Goal: Find specific fact: Find specific fact

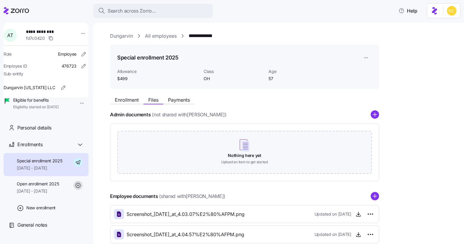
click at [131, 9] on span "Search across Zorro..." at bounding box center [132, 10] width 48 height 7
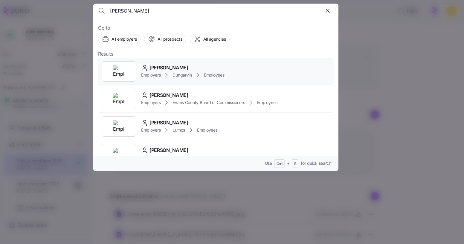
type input "jerrica lewis"
drag, startPoint x: 165, startPoint y: 67, endPoint x: 173, endPoint y: 75, distance: 11.4
click at [167, 71] on div "Jerrica Lewis Employers Dungarvin Employees" at bounding box center [182, 71] width 83 height 15
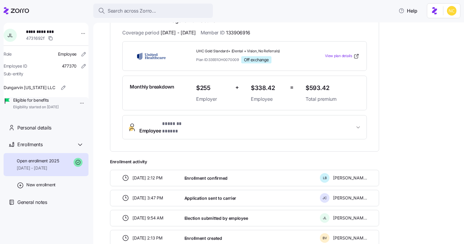
scroll to position [122, 0]
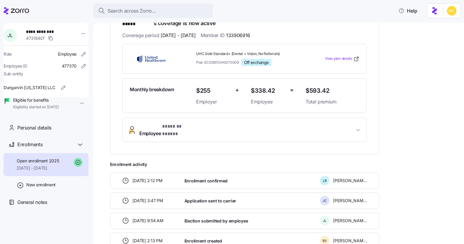
click at [197, 127] on button "Employee * ******* ***** *" at bounding box center [245, 130] width 244 height 24
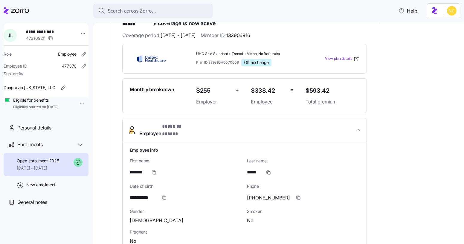
click at [197, 125] on button "Employee * ******* ***** *" at bounding box center [245, 130] width 244 height 24
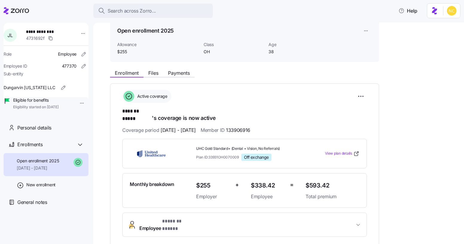
scroll to position [0, 0]
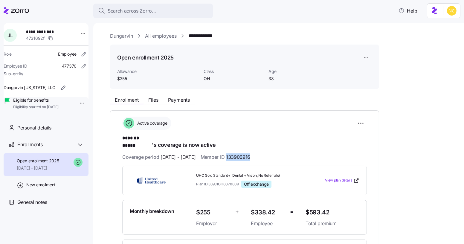
drag, startPoint x: 270, startPoint y: 149, endPoint x: 243, endPoint y: 149, distance: 26.3
click at [243, 153] on div "Coverage period 09/01/2025 - 12/31/2025 Member ID 133906916" at bounding box center [244, 156] width 245 height 7
copy span "133906916"
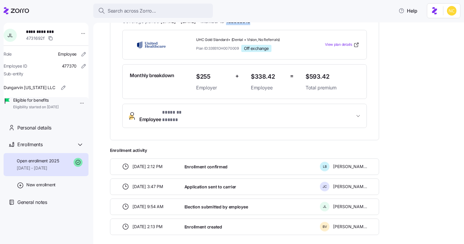
scroll to position [67, 0]
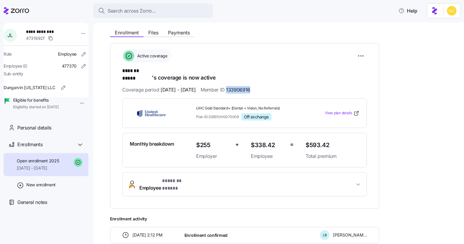
click at [199, 173] on button "Employee * ******* ***** *" at bounding box center [245, 185] width 244 height 24
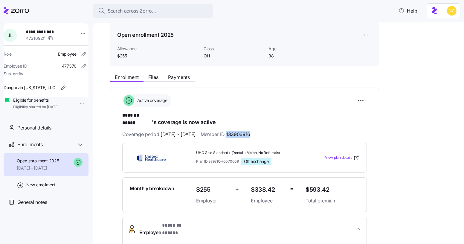
scroll to position [27, 0]
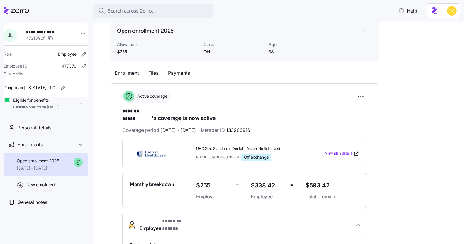
drag, startPoint x: 245, startPoint y: 125, endPoint x: 260, endPoint y: 127, distance: 15.1
click at [250, 127] on span "133906916" at bounding box center [238, 129] width 24 height 7
click at [127, 7] on span "Search across Zorro..." at bounding box center [132, 10] width 48 height 7
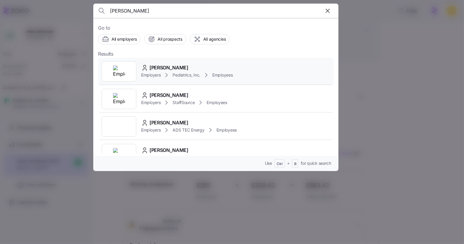
type input "kyle powers"
drag, startPoint x: 149, startPoint y: 63, endPoint x: 152, endPoint y: 61, distance: 3.2
click at [151, 62] on div "Kyle Powers Employers Pediatrics, Inc. Employees" at bounding box center [216, 72] width 236 height 28
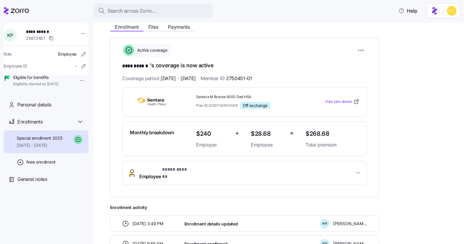
scroll to position [163, 0]
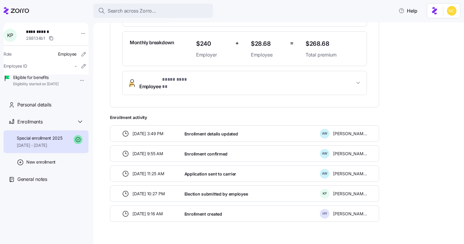
click at [211, 89] on div "**********" at bounding box center [244, 27] width 269 height 160
click at [211, 84] on button "Employee * **** ****** *" at bounding box center [245, 83] width 244 height 24
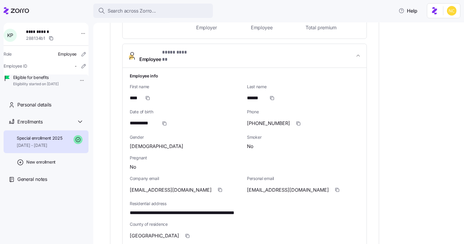
click at [194, 57] on button "Employee * **** ****** *" at bounding box center [245, 56] width 244 height 24
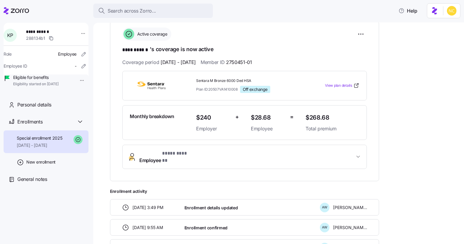
scroll to position [87, 0]
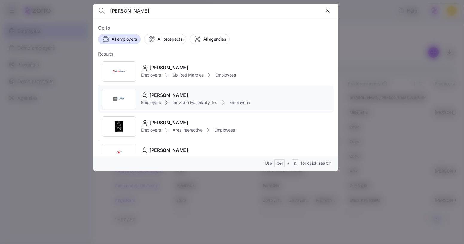
type input "teresa west"
click at [188, 96] on span "Theresa Westerlund" at bounding box center [169, 95] width 39 height 7
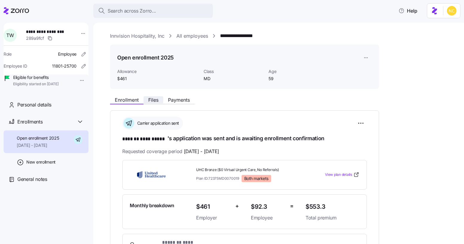
click at [144, 99] on button "Files" at bounding box center [154, 99] width 20 height 7
click at [154, 100] on span "Files" at bounding box center [153, 99] width 10 height 5
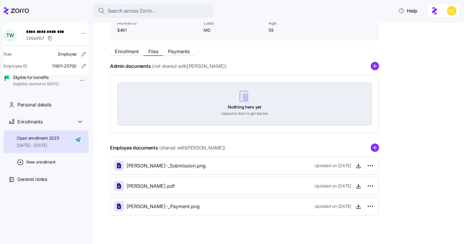
scroll to position [55, 0]
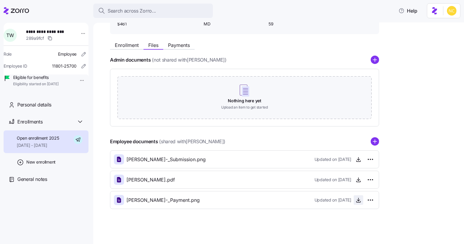
click at [358, 197] on icon "button" at bounding box center [359, 200] width 6 height 6
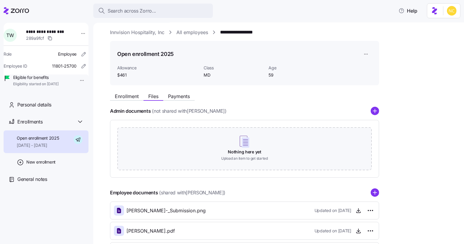
scroll to position [0, 0]
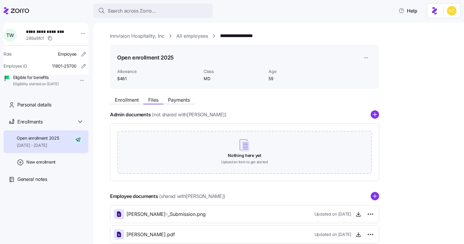
click at [350, 24] on div "**********" at bounding box center [278, 133] width 371 height 221
click at [171, 11] on div "Search across Zorro..." at bounding box center [153, 10] width 110 height 7
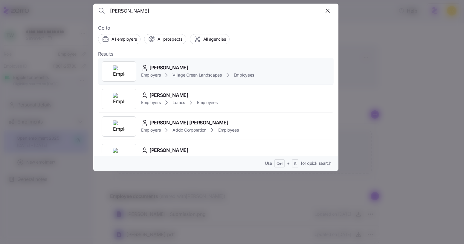
type input "sean haynes"
click at [176, 62] on div "Sean Haynes Employers Village Green Landscapes Employees" at bounding box center [216, 72] width 236 height 28
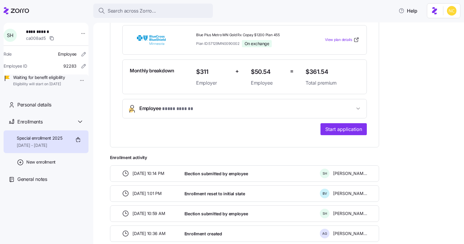
scroll to position [136, 0]
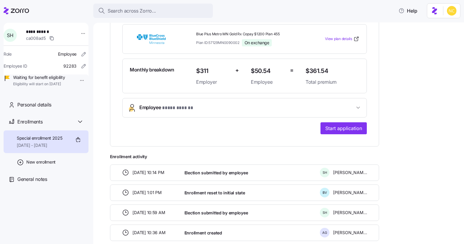
click at [222, 115] on button "Employee * **** ****** *" at bounding box center [245, 107] width 244 height 19
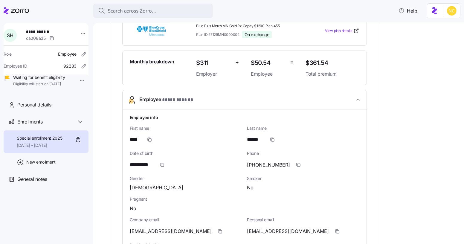
scroll to position [163, 0]
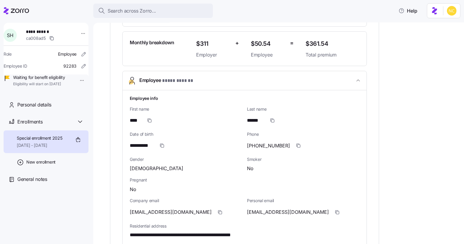
click at [215, 12] on div "Search across Zorro... Help" at bounding box center [232, 10] width 457 height 17
click at [163, 11] on div "Search across Zorro..." at bounding box center [153, 10] width 110 height 7
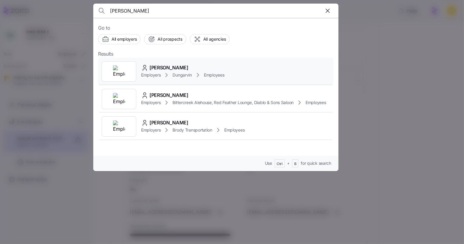
type input "rodney spen"
click at [198, 62] on div "Rodney Spencer Employers Dungarvin Employees" at bounding box center [216, 72] width 236 height 28
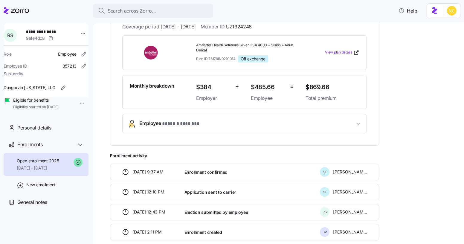
scroll to position [81, 0]
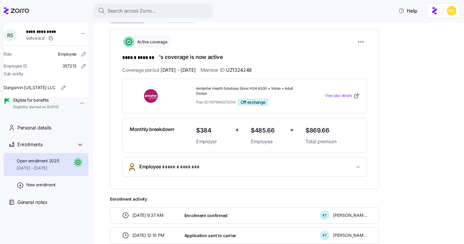
click at [204, 164] on span "Employee * ****** ******* *" at bounding box center [246, 167] width 215 height 8
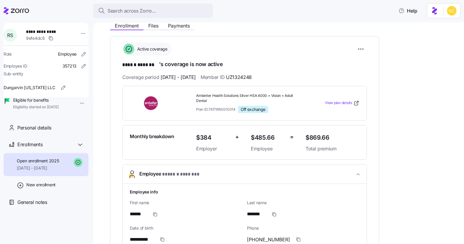
scroll to position [54, 0]
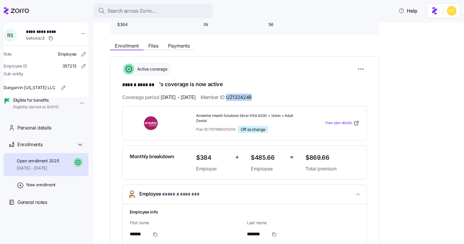
drag, startPoint x: 279, startPoint y: 92, endPoint x: 245, endPoint y: 97, distance: 34.6
click at [245, 97] on div "Coverage period 09/01/2025 - 12/31/2025 Member ID UZ1324248" at bounding box center [244, 97] width 245 height 7
copy span "UZ1324248"
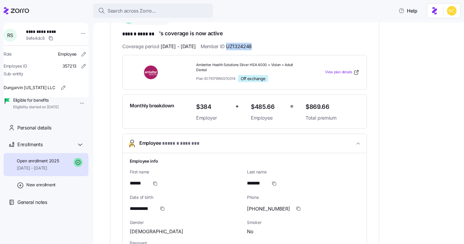
scroll to position [98, 0]
